Goal: Task Accomplishment & Management: Use online tool/utility

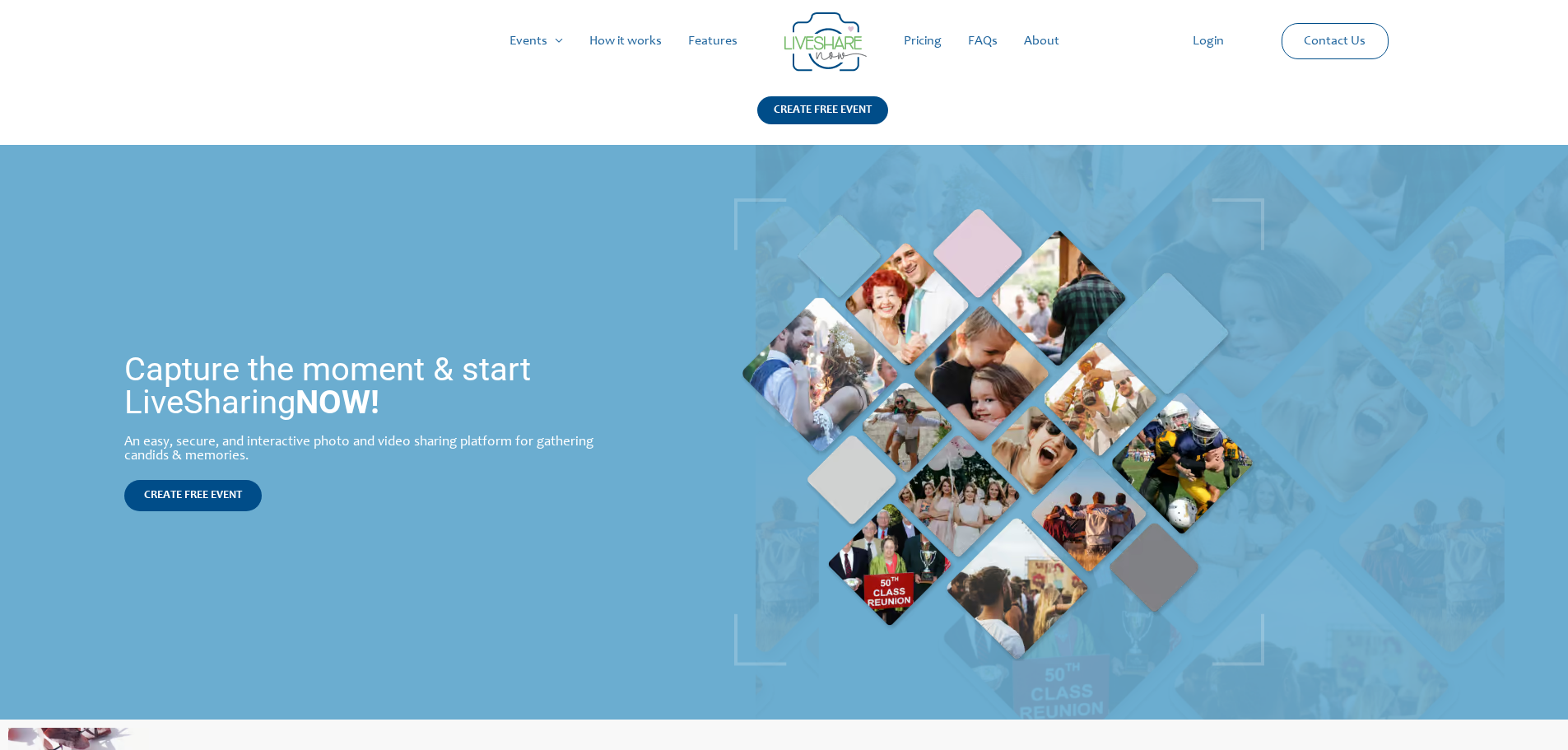
click at [602, 41] on link "How it works" at bounding box center [625, 41] width 99 height 52
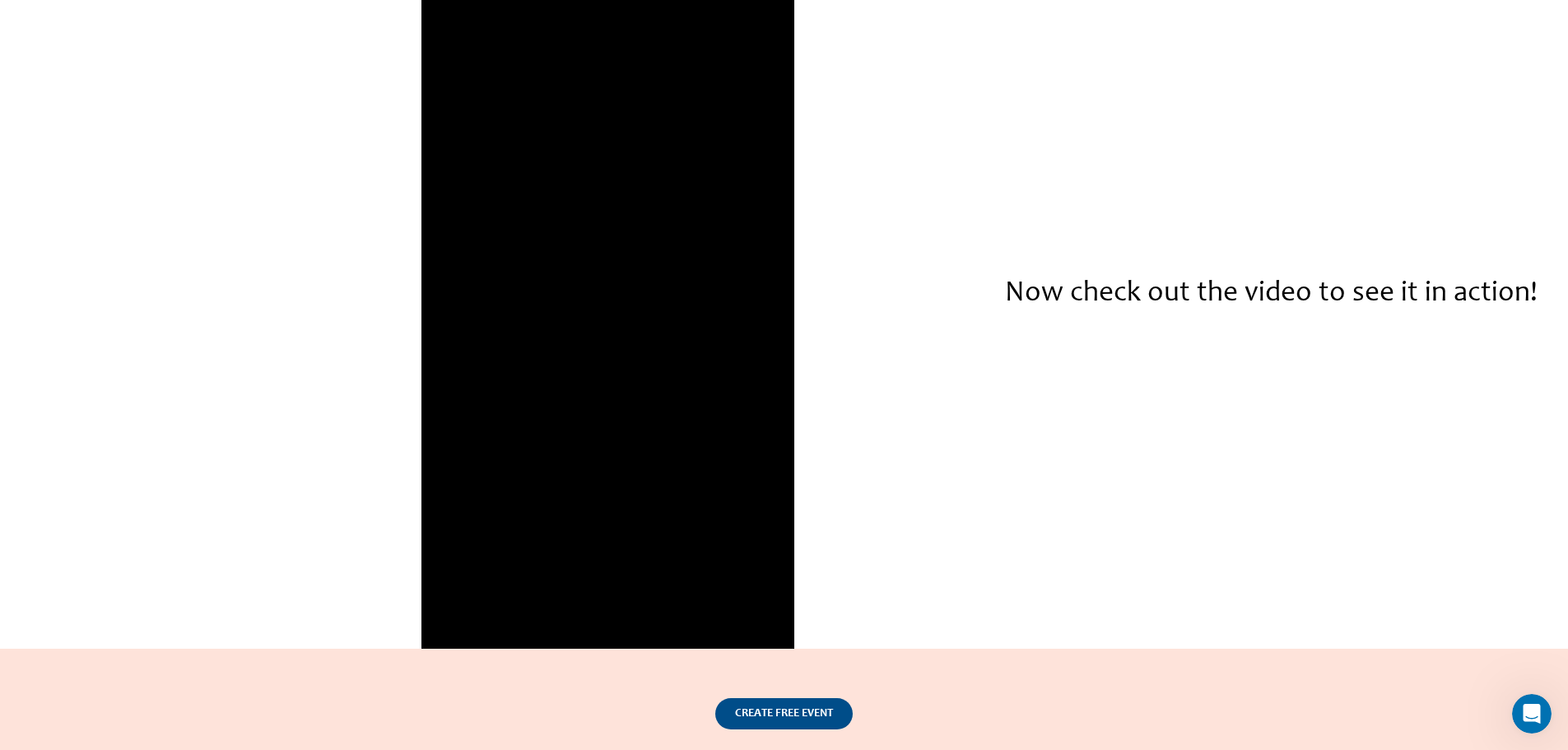
scroll to position [2414, 0]
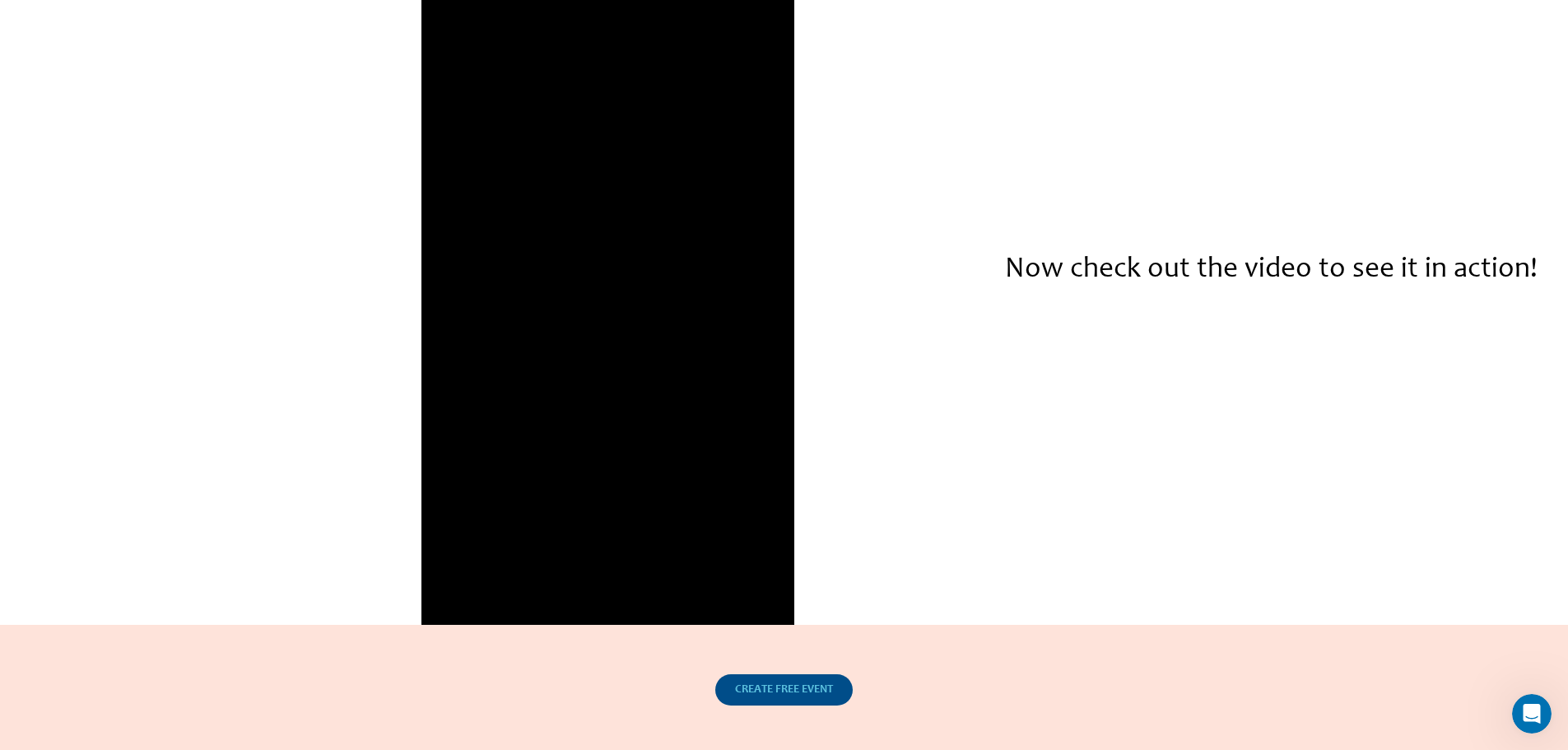
click at [804, 689] on span "CREATE FREE EVENT" at bounding box center [784, 691] width 98 height 12
